Goal: Task Accomplishment & Management: Manage account settings

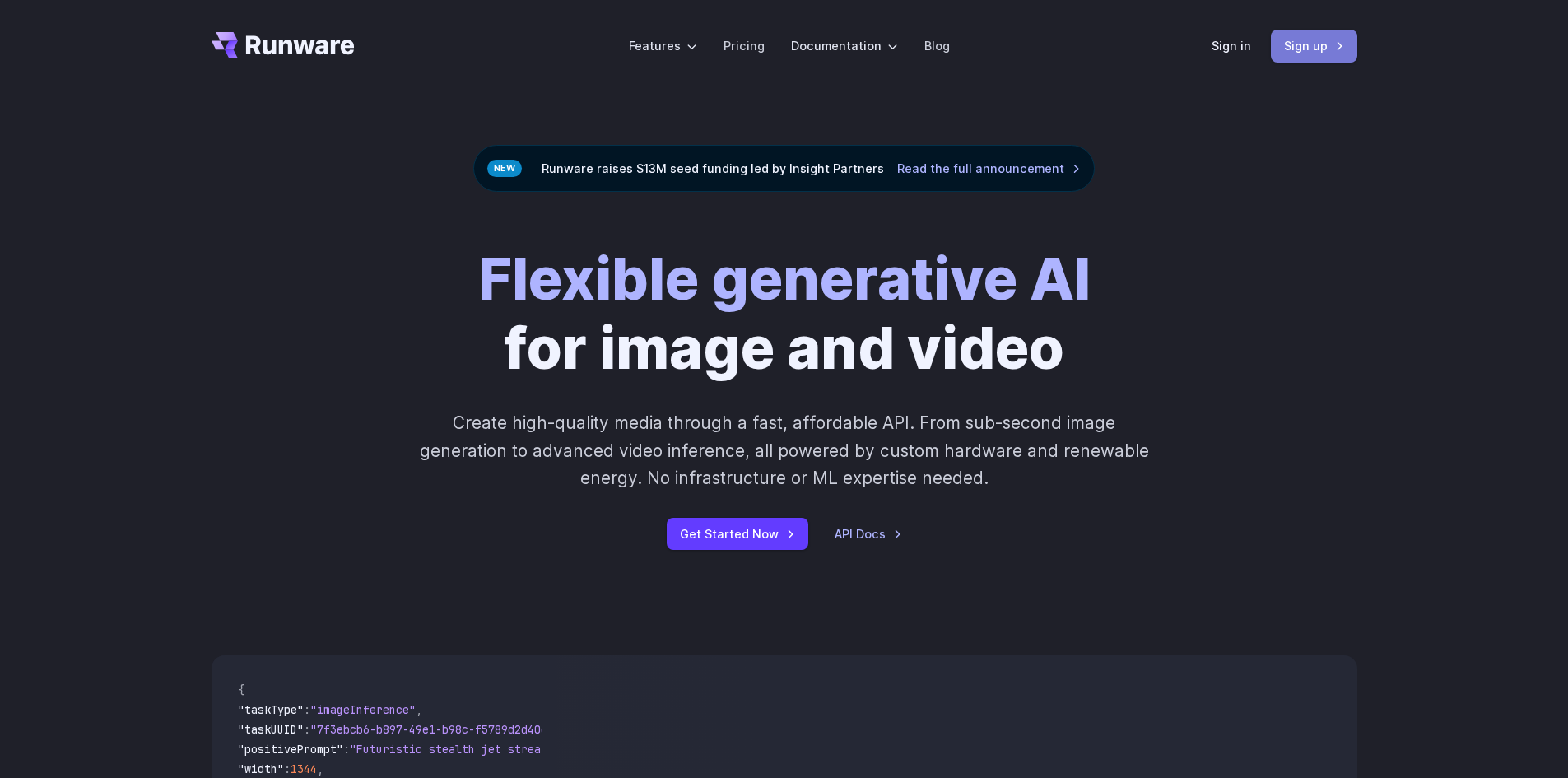
click at [1292, 49] on link "Sign up" at bounding box center [1314, 45] width 87 height 32
click at [1241, 52] on link "Sign in" at bounding box center [1231, 45] width 40 height 19
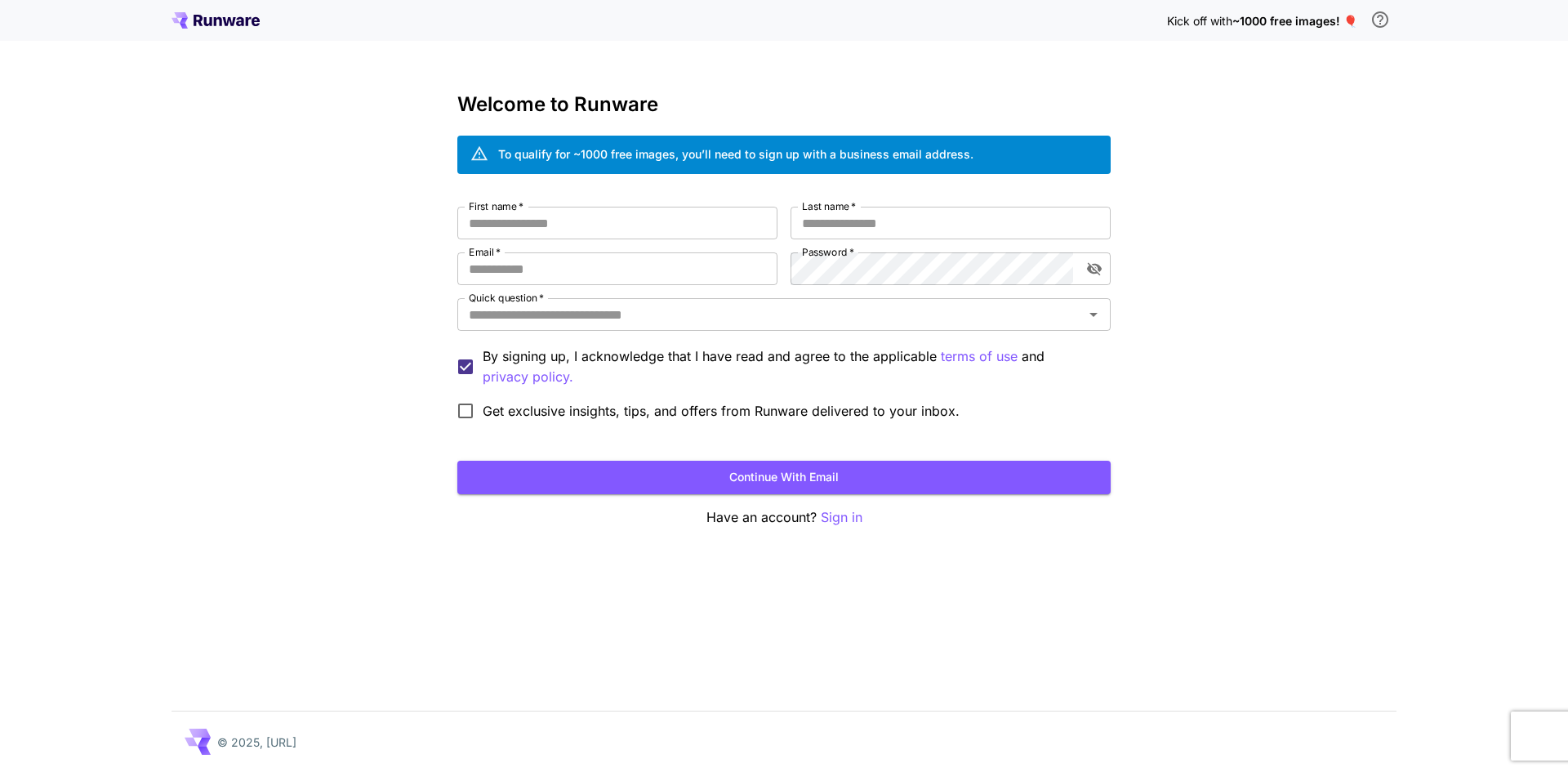
drag, startPoint x: 0, startPoint y: 0, endPoint x: 1250, endPoint y: 52, distance: 1251.1
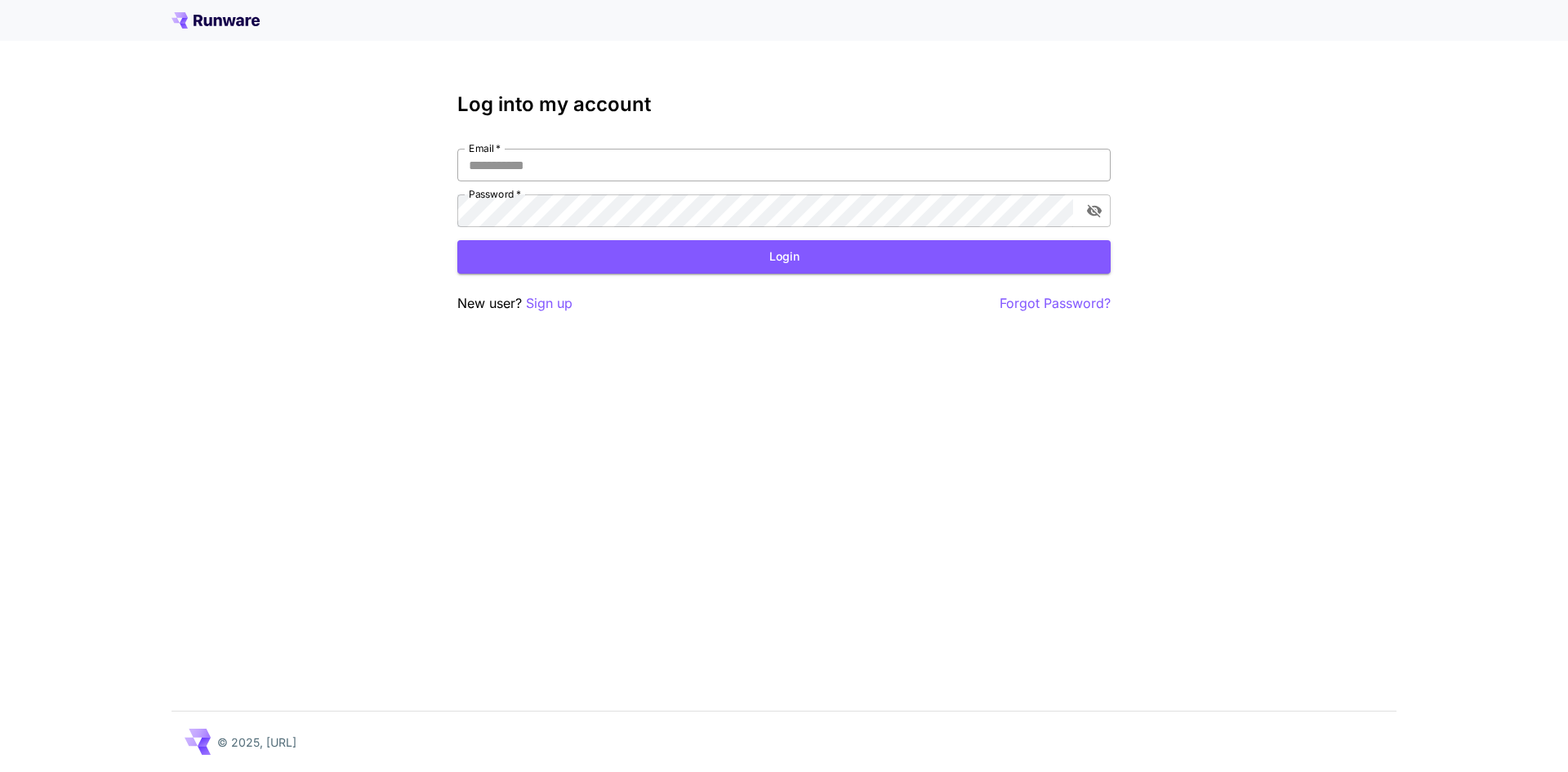
click at [532, 156] on input "Email   *" at bounding box center [783, 165] width 653 height 33
type input "**********"
click button "Login" at bounding box center [783, 257] width 653 height 34
